Goal: Book appointment/travel/reservation

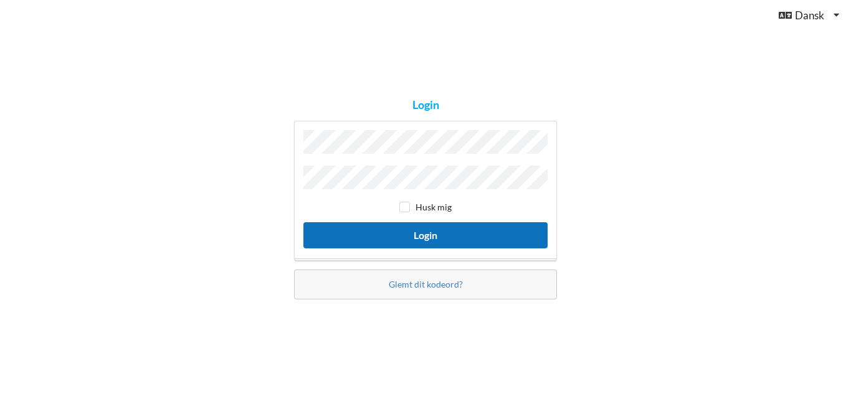
click at [368, 230] on button "Login" at bounding box center [425, 235] width 244 height 26
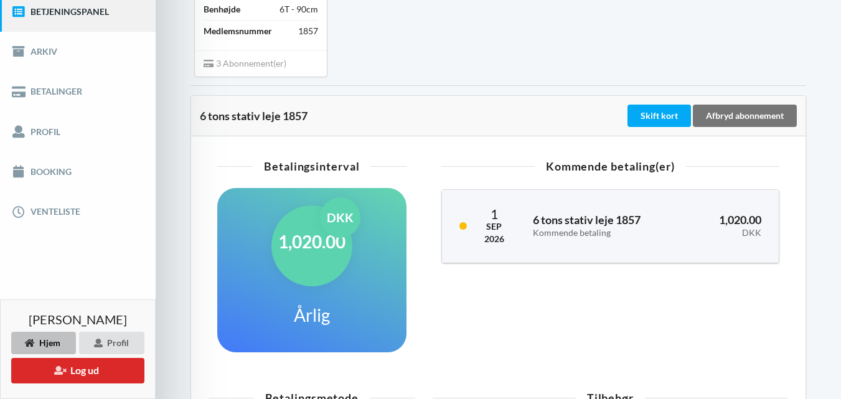
scroll to position [187, 0]
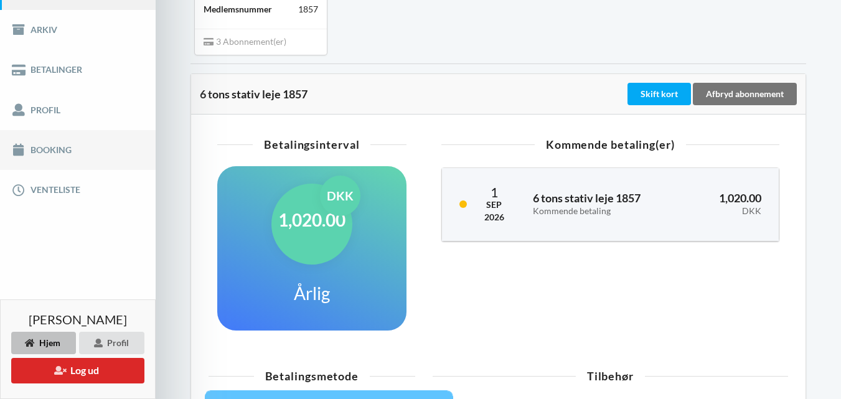
click at [73, 149] on link "Booking" at bounding box center [78, 150] width 156 height 40
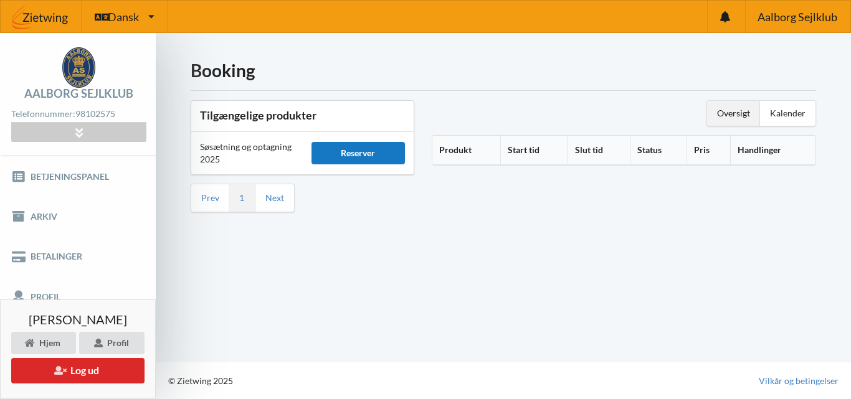
click at [353, 153] on div "Reserver" at bounding box center [358, 153] width 94 height 22
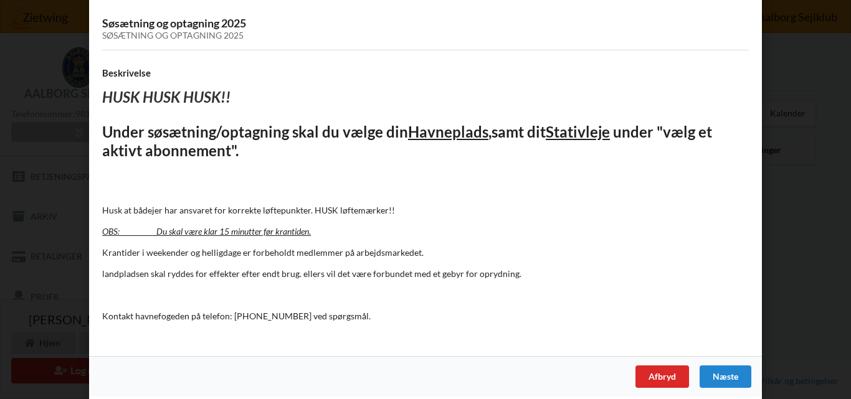
scroll to position [79, 0]
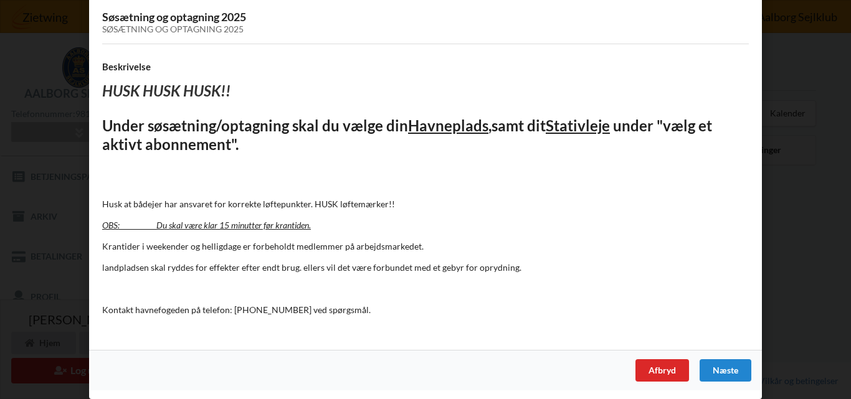
click at [725, 371] on div "Næste" at bounding box center [725, 370] width 52 height 22
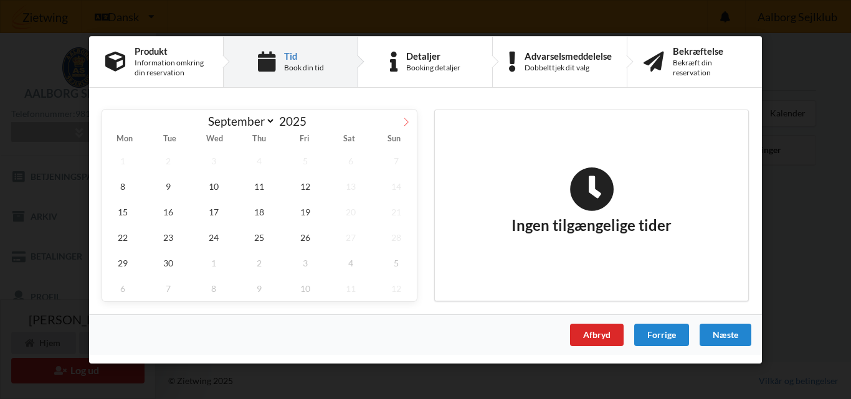
click at [405, 120] on icon at bounding box center [406, 121] width 9 height 9
select select "9"
click at [600, 334] on div "Afbryd" at bounding box center [597, 334] width 54 height 22
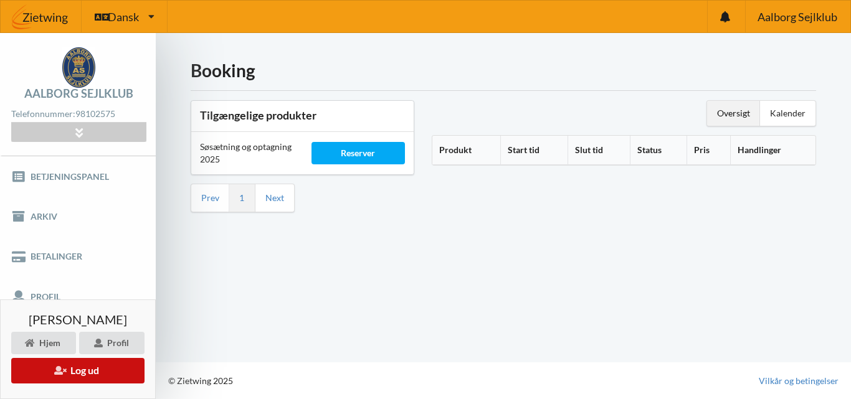
click at [82, 372] on button "Log ud" at bounding box center [77, 371] width 133 height 26
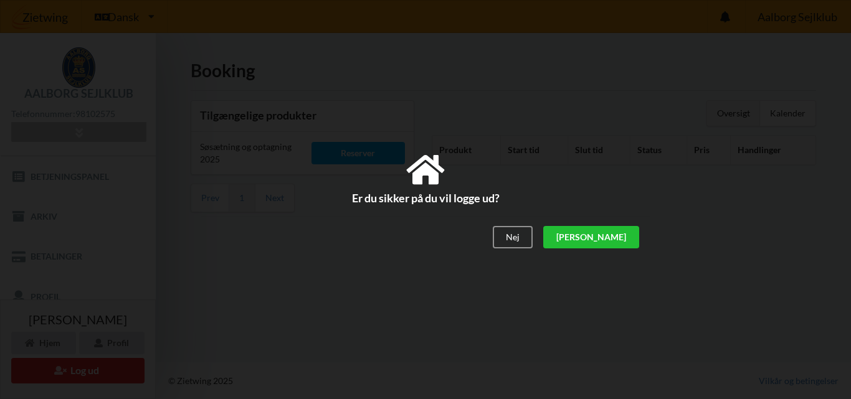
click at [626, 240] on div "[PERSON_NAME]" at bounding box center [591, 237] width 96 height 22
